Goal: Task Accomplishment & Management: Use online tool/utility

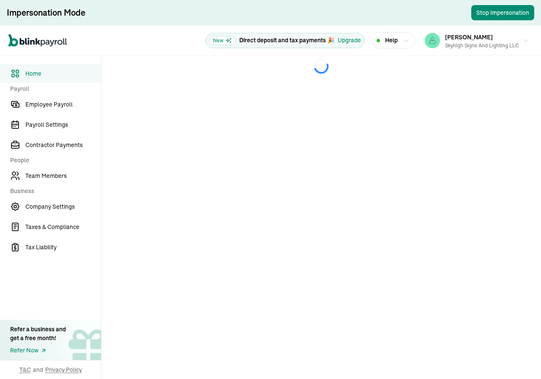
drag, startPoint x: 56, startPoint y: 103, endPoint x: 101, endPoint y: 58, distance: 64.0
click at [56, 103] on span "Employee Payroll" at bounding box center [63, 104] width 76 height 9
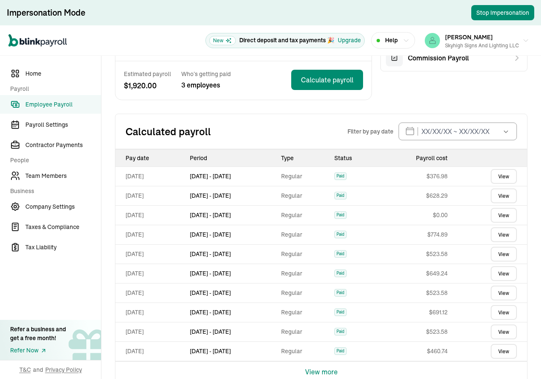
scroll to position [271, 0]
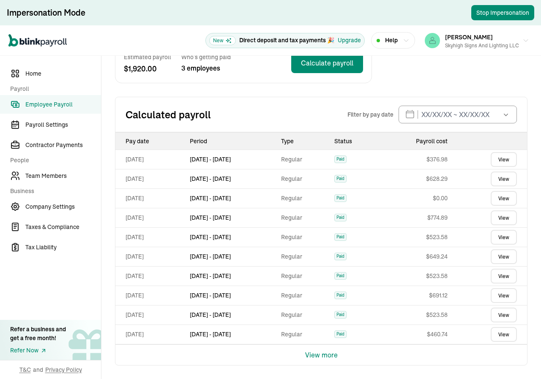
click at [308, 353] on button "View more" at bounding box center [321, 355] width 33 height 20
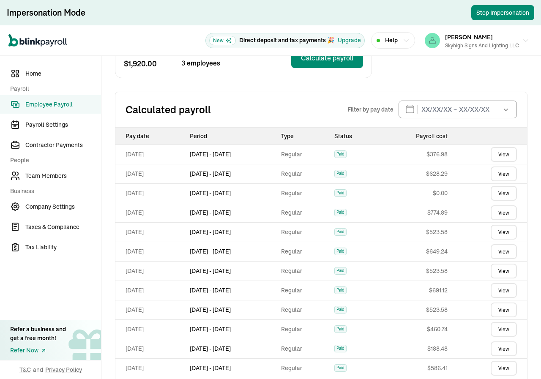
scroll to position [465, 0]
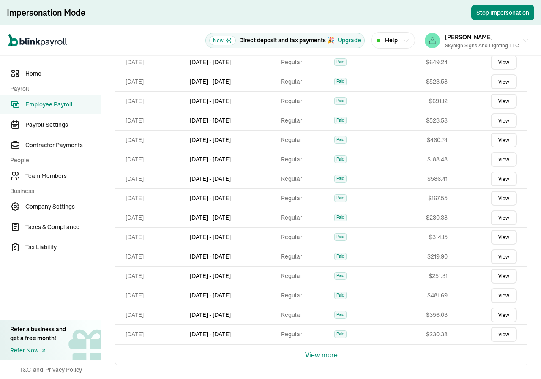
click at [313, 352] on button "View more" at bounding box center [321, 355] width 33 height 20
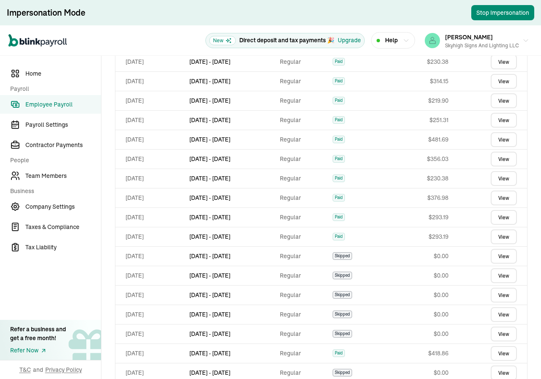
scroll to position [660, 0]
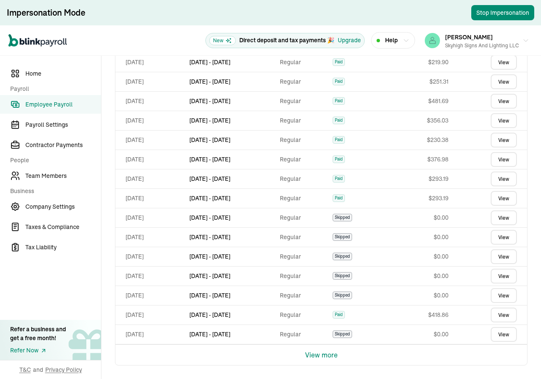
click at [315, 354] on button "View more" at bounding box center [321, 355] width 33 height 20
click at [309, 356] on button "View more" at bounding box center [321, 355] width 33 height 20
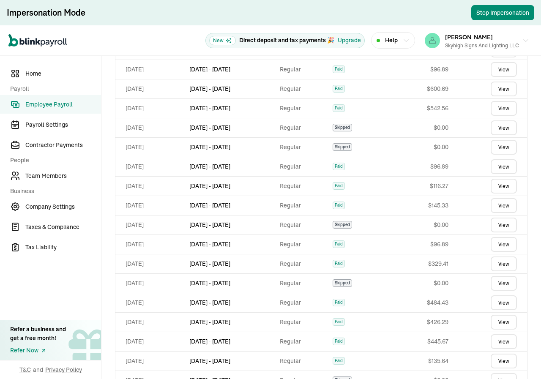
scroll to position [1049, 0]
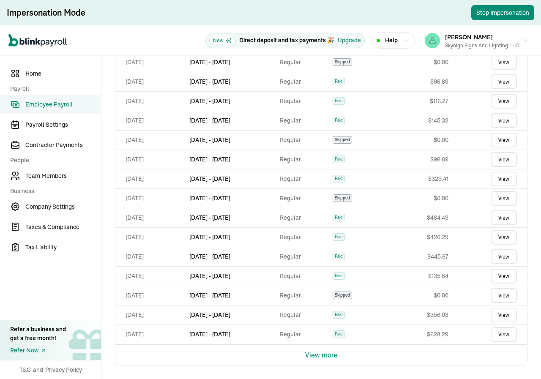
click at [309, 351] on button "View more" at bounding box center [321, 355] width 33 height 20
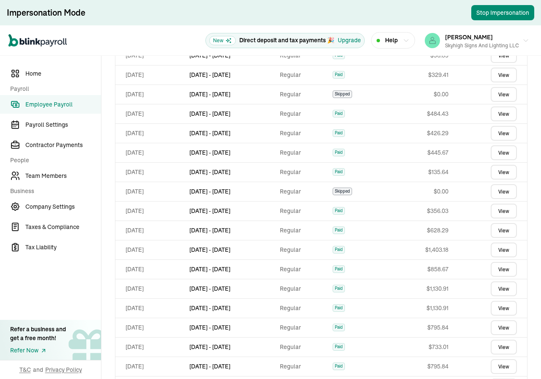
scroll to position [1243, 0]
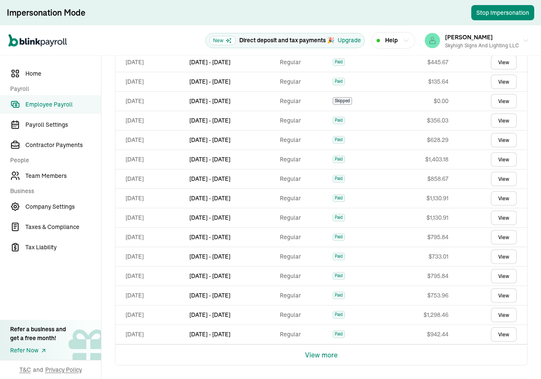
click at [318, 357] on button "View more" at bounding box center [321, 355] width 33 height 20
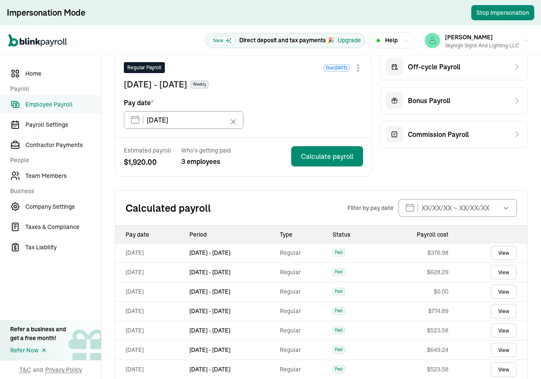
scroll to position [71, 0]
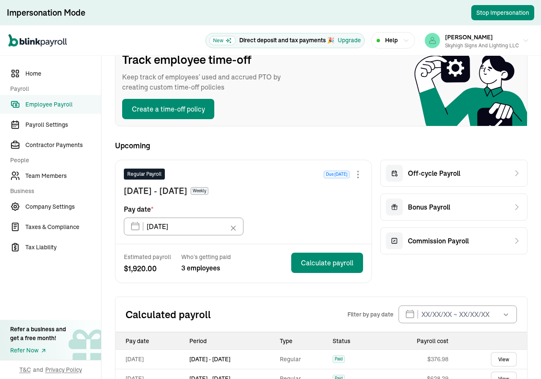
click at [276, 148] on span "Upcoming" at bounding box center [321, 145] width 413 height 11
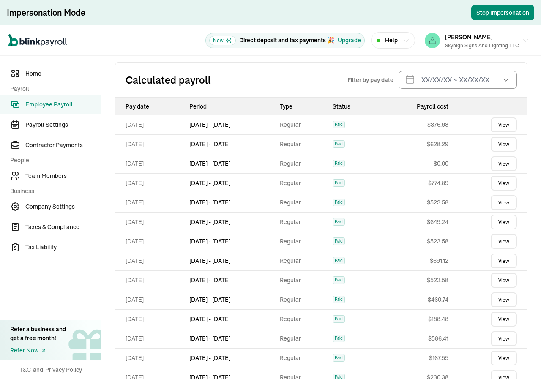
scroll to position [324, 0]
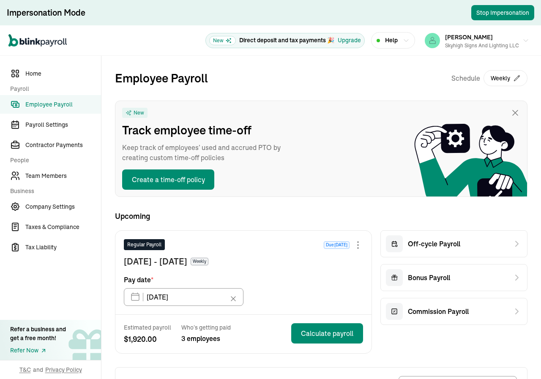
type input "[DATE]"
